Goal: Task Accomplishment & Management: Manage account settings

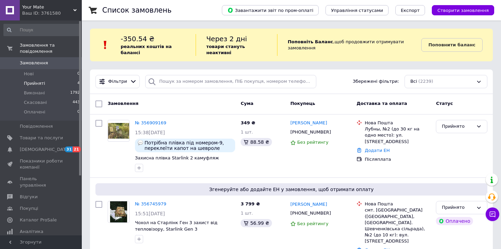
click at [60, 86] on li "Прийняті 4" at bounding box center [42, 84] width 84 height 10
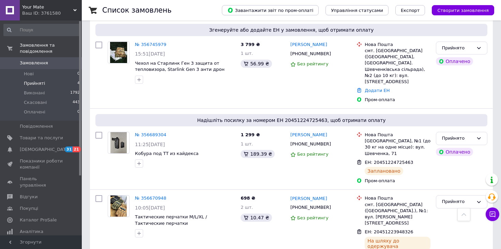
scroll to position [184, 0]
click at [39, 66] on link "Замовлення 0" at bounding box center [42, 63] width 84 height 12
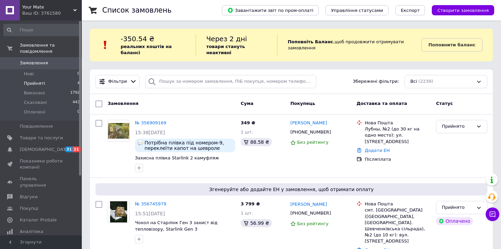
click at [46, 85] on li "Прийняті 4" at bounding box center [42, 84] width 84 height 10
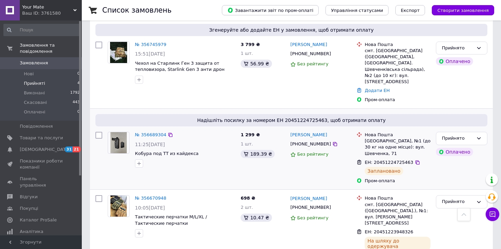
scroll to position [184, 0]
click at [43, 58] on link "Замовлення 0" at bounding box center [42, 63] width 84 height 12
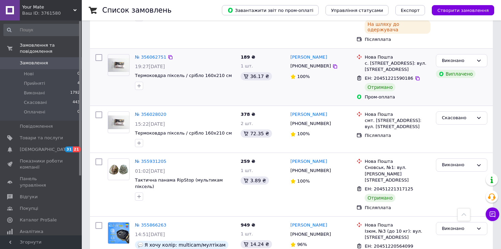
scroll to position [386, 0]
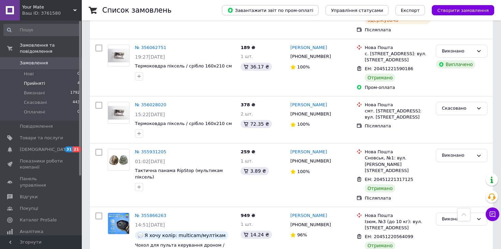
click at [52, 81] on li "Прийняті 4" at bounding box center [42, 84] width 84 height 10
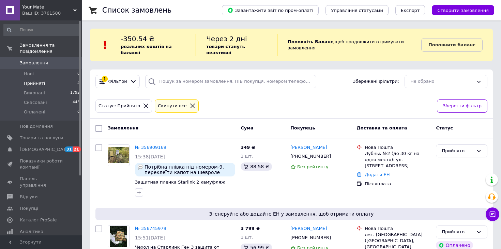
click at [49, 83] on li "Прийняті 4" at bounding box center [42, 84] width 84 height 10
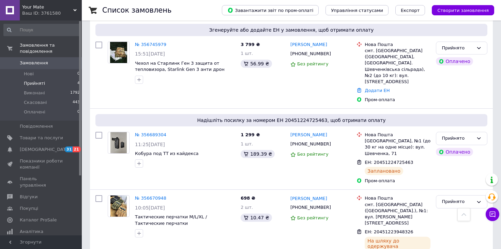
scroll to position [184, 0]
click at [63, 86] on li "Прийняті 4" at bounding box center [42, 84] width 84 height 10
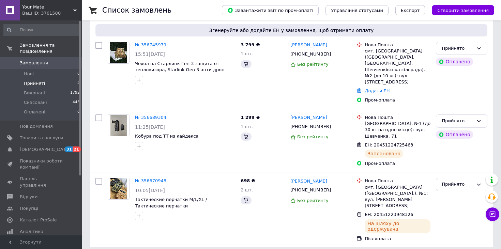
scroll to position [0, 0]
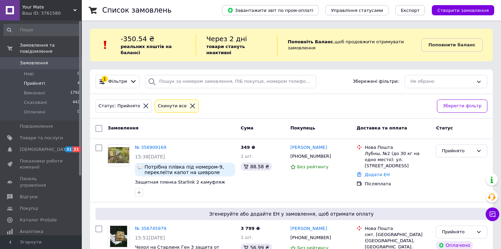
click at [62, 86] on li "Прийняті 4" at bounding box center [42, 84] width 84 height 10
click at [49, 31] on input at bounding box center [41, 30] width 77 height 12
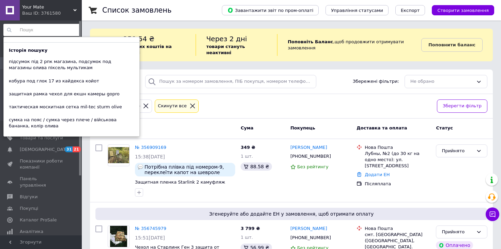
paste input "к"
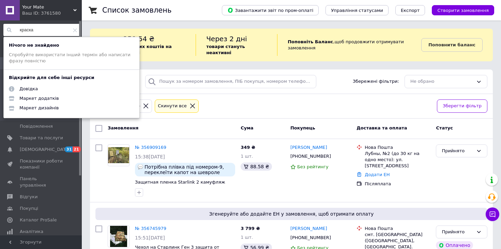
type input "краска"
click at [73, 30] on icon at bounding box center [75, 30] width 4 height 4
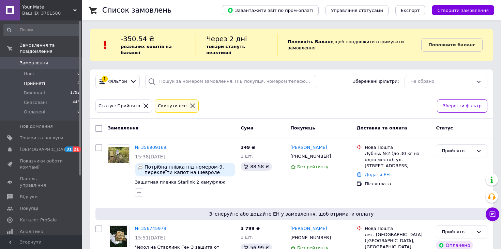
click at [167, 26] on div "Список замовлень Завантажити звіт по пром-оплаті Управління статусами Експорт С…" at bounding box center [292, 228] width 420 height 457
click at [44, 66] on link "Замовлення 0" at bounding box center [42, 63] width 84 height 12
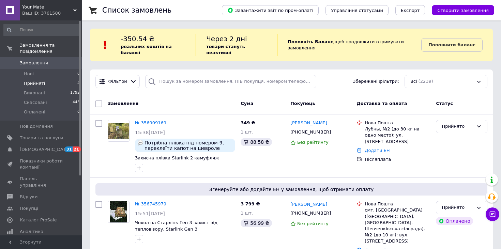
click at [49, 83] on li "Прийняті 4" at bounding box center [42, 84] width 84 height 10
